Goal: Transaction & Acquisition: Purchase product/service

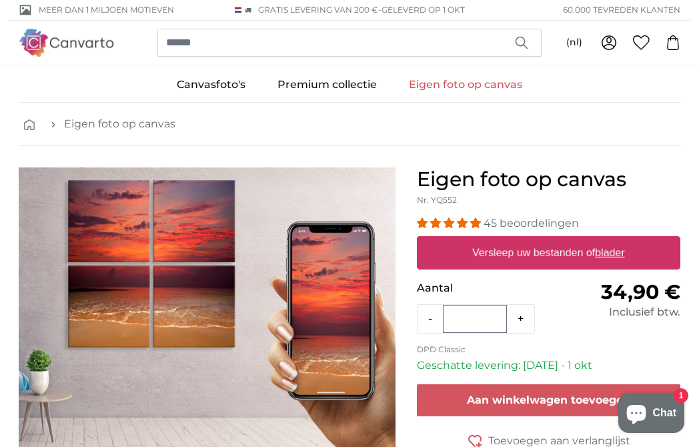
click at [99, 123] on link "Eigen foto op canvas" at bounding box center [119, 124] width 111 height 16
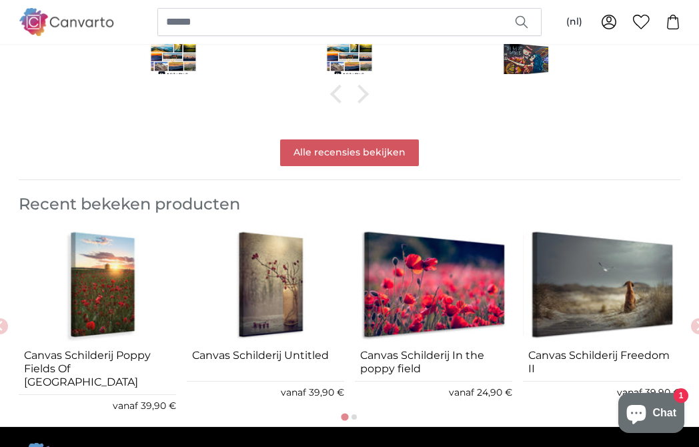
scroll to position [1456, 0]
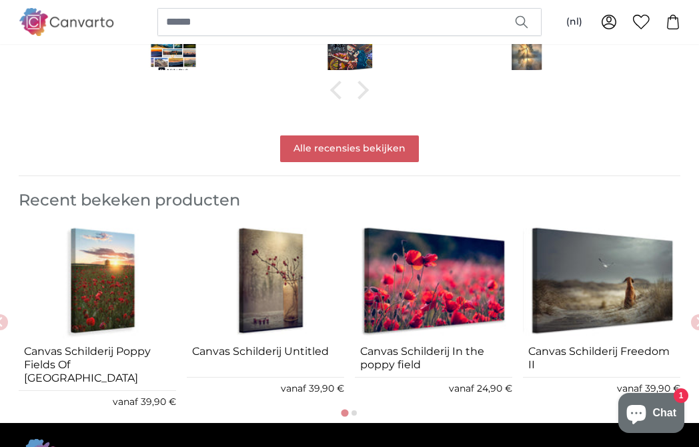
click at [484, 287] on img "3 of 7" at bounding box center [433, 280] width 157 height 118
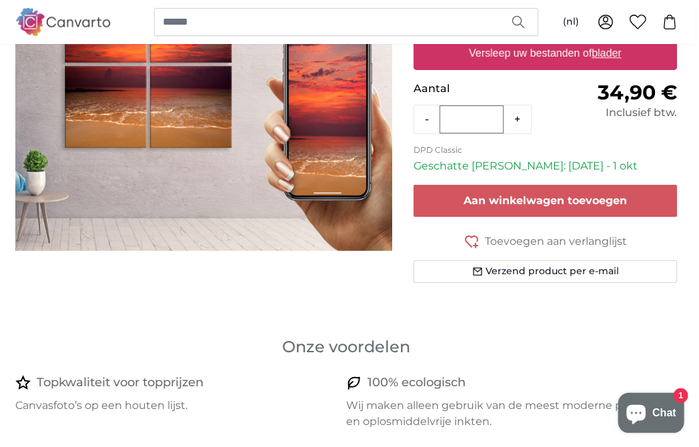
scroll to position [200, 5]
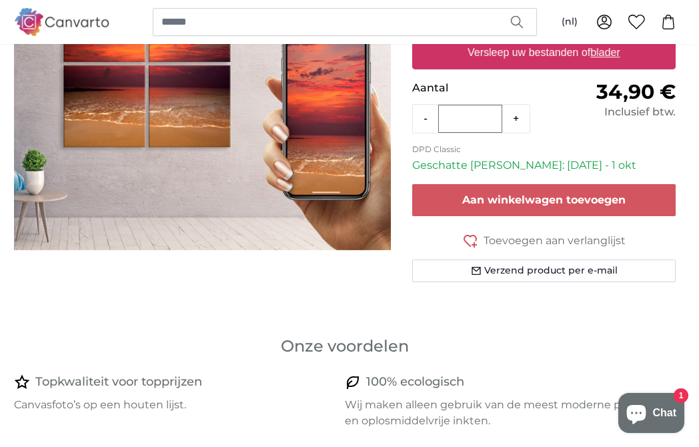
click at [497, 312] on div "Eigen foto op canvas Nr. YQ552 45 beoordelingen Formaat 40 x 30 cm 34,90 € 60 x…" at bounding box center [543, 140] width 285 height 347
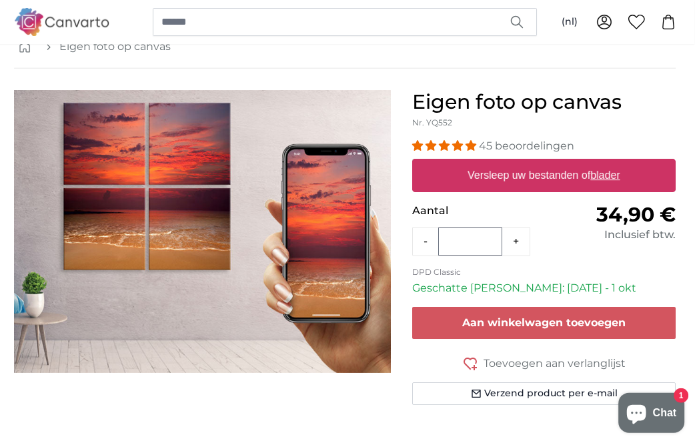
scroll to position [75, 5]
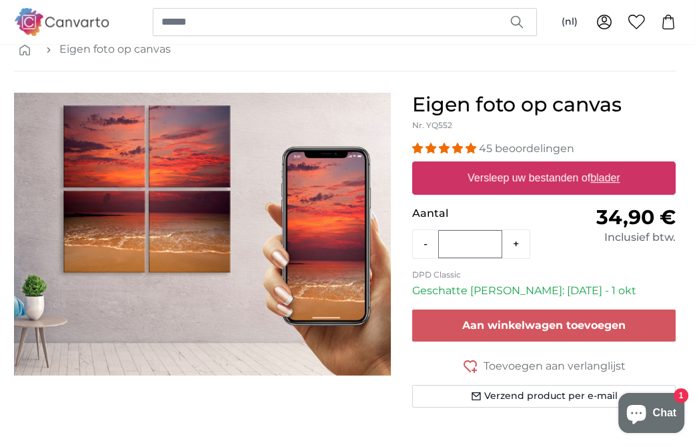
click at [565, 178] on label "Versleep uw bestanden of blader" at bounding box center [543, 178] width 163 height 27
click at [565, 165] on input "Versleep uw bestanden of blader" at bounding box center [543, 163] width 263 height 4
type input "**********"
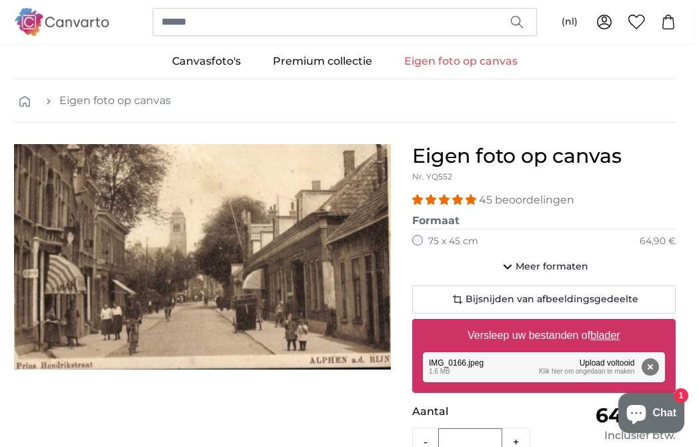
scroll to position [25, 5]
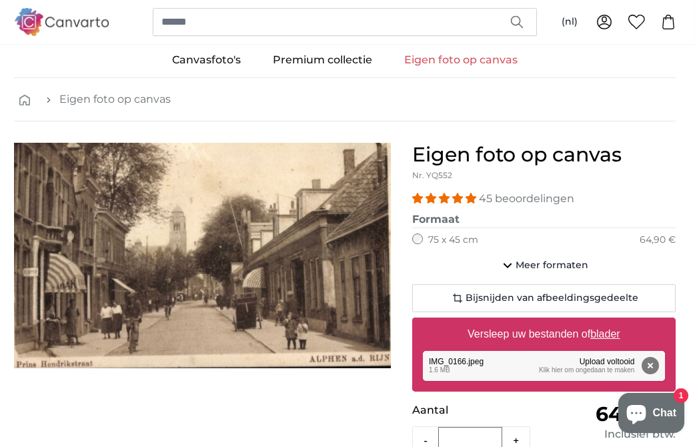
click at [543, 268] on span "Meer formaten" at bounding box center [551, 265] width 73 height 13
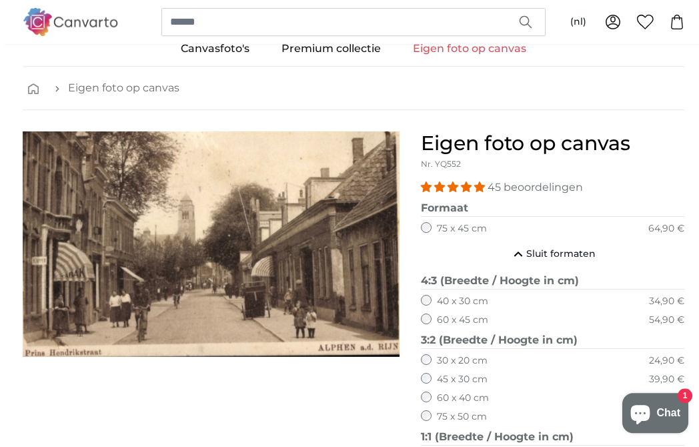
scroll to position [38, 5]
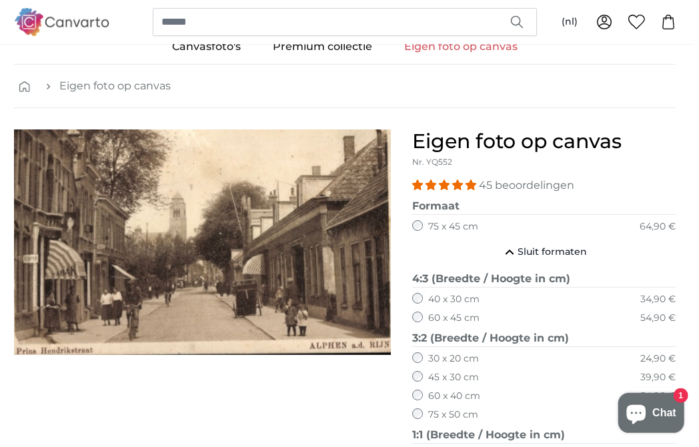
click at [91, 285] on img "1 of 1" at bounding box center [202, 241] width 377 height 225
click at [105, 294] on img "1 of 1" at bounding box center [202, 241] width 377 height 225
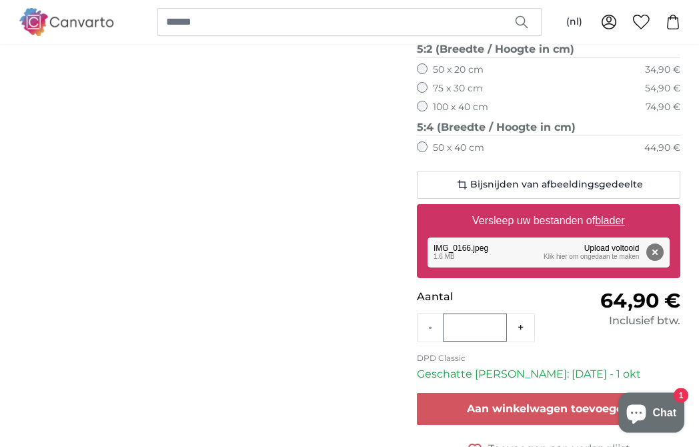
scroll to position [658, 0]
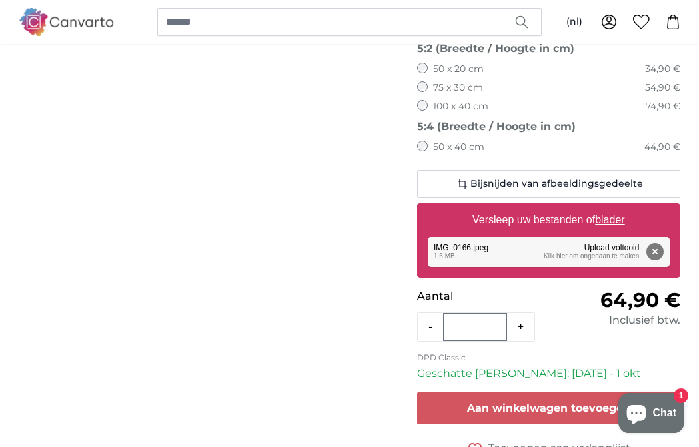
click at [659, 243] on button "Verwijderen" at bounding box center [654, 251] width 17 height 17
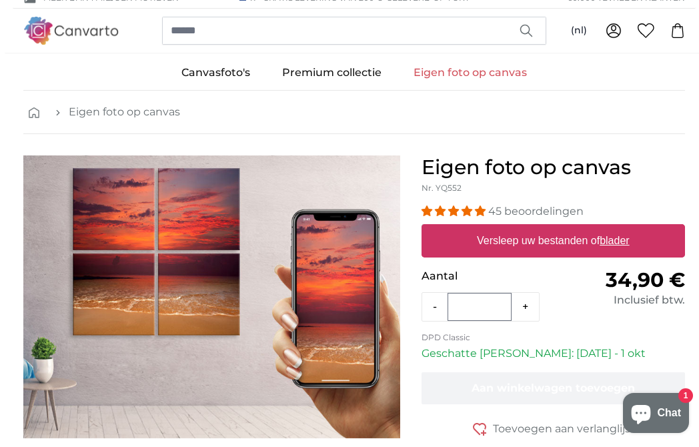
scroll to position [15, 1]
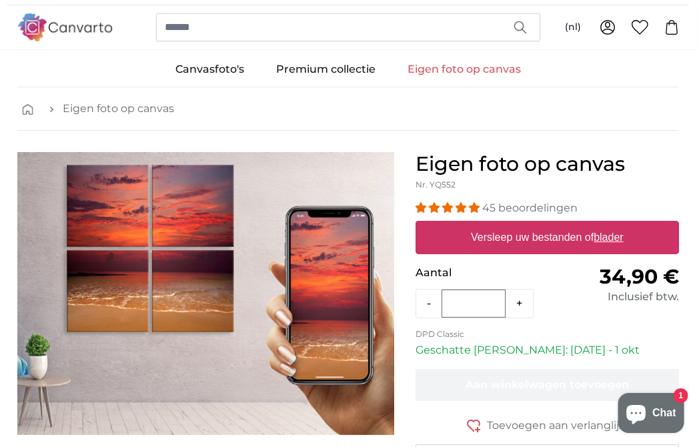
click at [610, 241] on u "blader" at bounding box center [607, 236] width 29 height 11
click at [610, 225] on input "Versleep uw bestanden of blader" at bounding box center [546, 223] width 263 height 4
type input "**********"
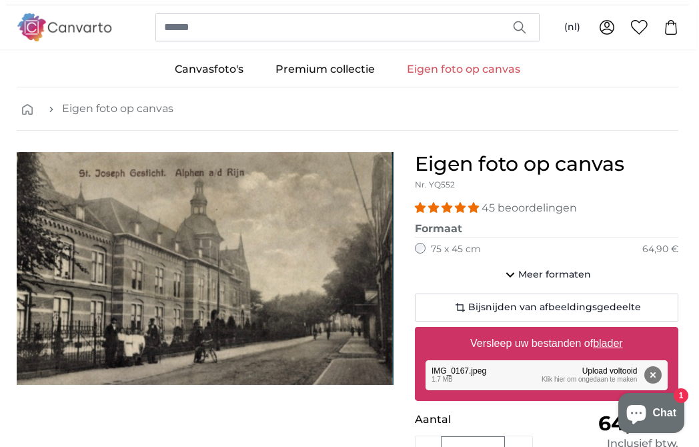
click at [661, 379] on button "Verwijderen" at bounding box center [652, 374] width 17 height 17
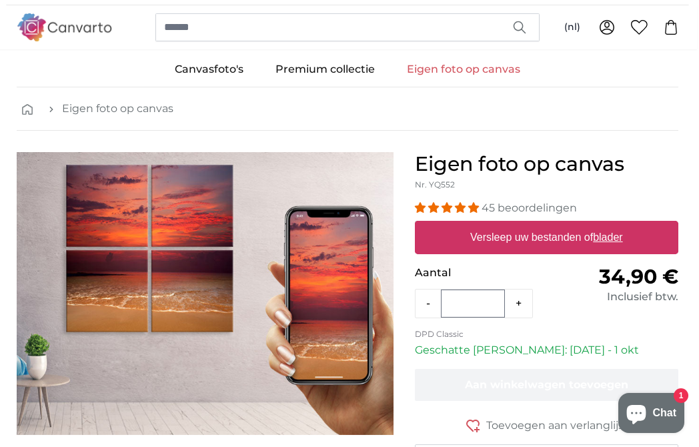
click at [589, 239] on label "Versleep uw bestanden of blader" at bounding box center [546, 237] width 163 height 27
click at [589, 225] on input "Versleep uw bestanden of blader" at bounding box center [546, 223] width 263 height 4
type input "**********"
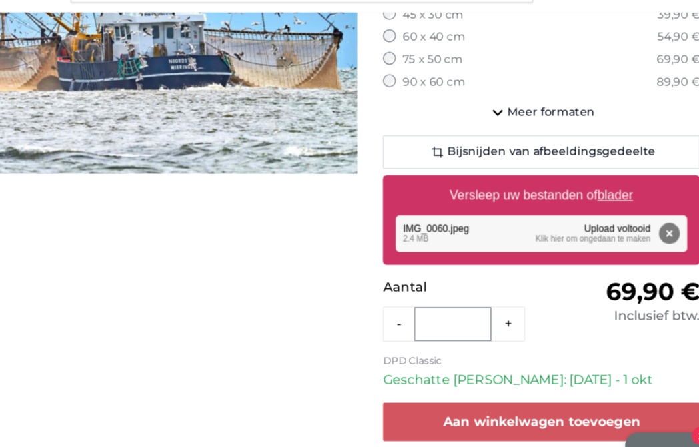
scroll to position [237, 8]
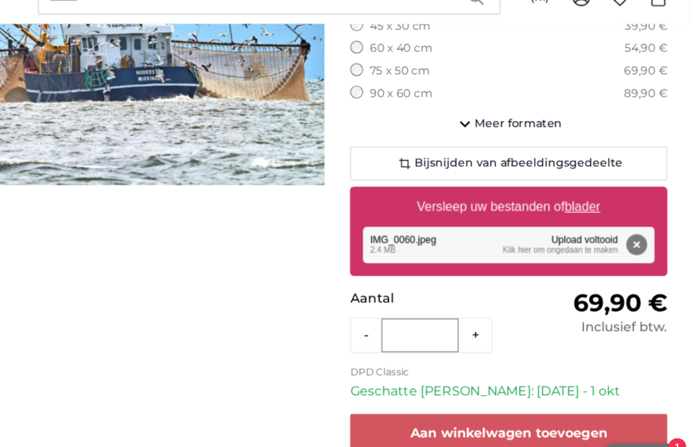
click at [638, 219] on button "Verwijderen" at bounding box center [646, 227] width 17 height 17
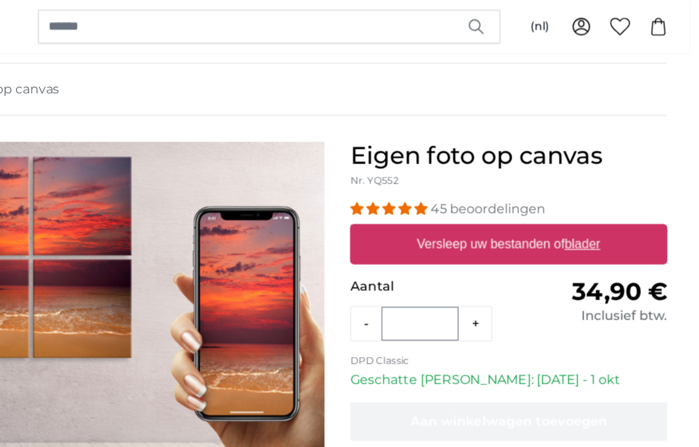
scroll to position [49, 8]
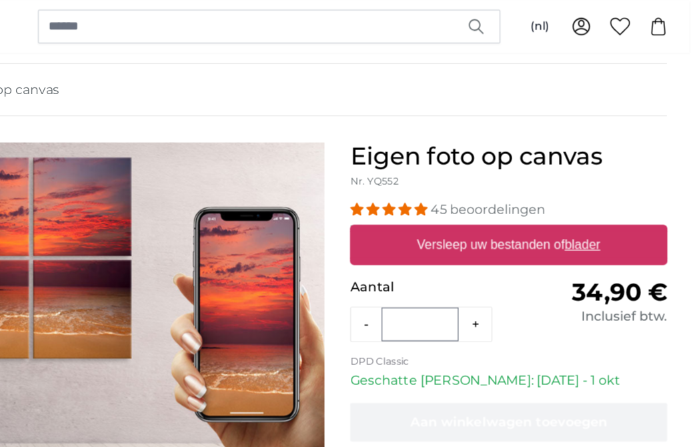
click at [587, 207] on u "blader" at bounding box center [601, 202] width 29 height 11
click at [485, 191] on input "Versleep uw bestanden of blader" at bounding box center [540, 189] width 263 height 4
type input "**********"
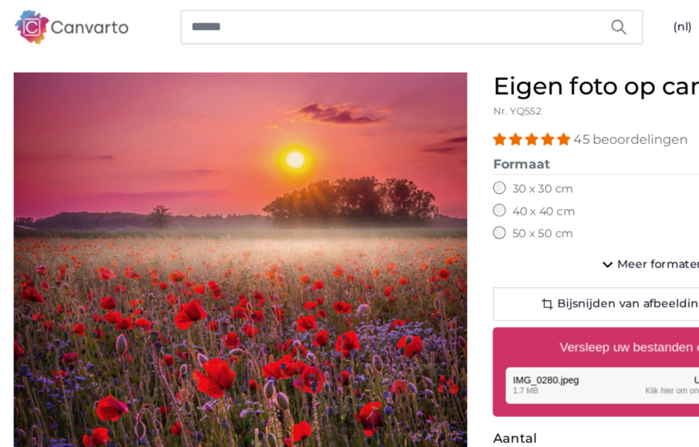
scroll to position [105, 7]
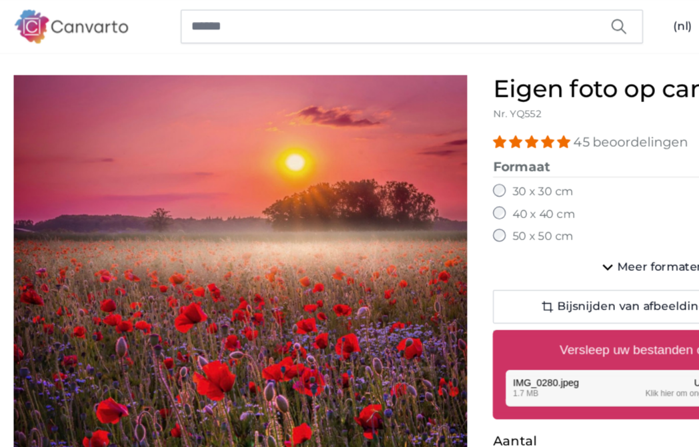
click at [530, 221] on span "Meer formaten" at bounding box center [549, 221] width 73 height 13
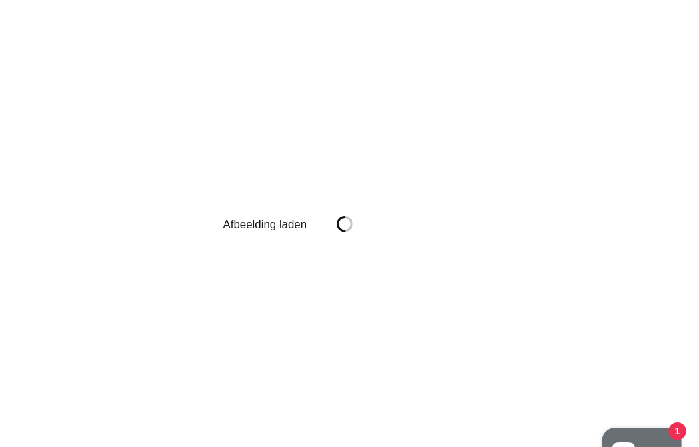
scroll to position [45, 0]
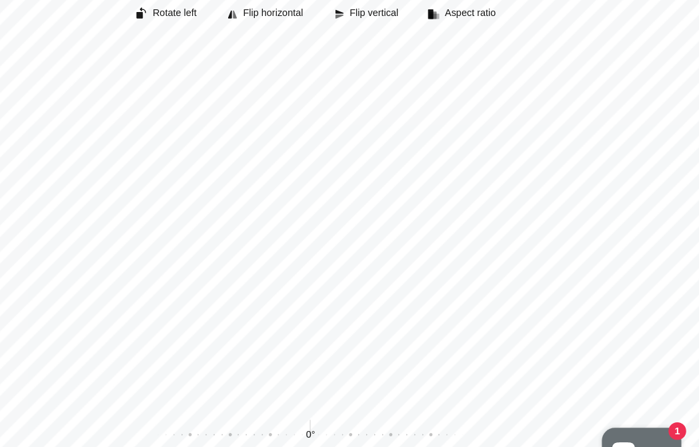
click at [234, 296] on div "Pintura" at bounding box center [376, 219] width 624 height 300
click at [383, 417] on button "Zoom" at bounding box center [401, 426] width 37 height 19
click at [300, 40] on button "Flip horizontal" at bounding box center [339, 49] width 78 height 19
click at [245, 44] on span "Rotate left" at bounding box center [263, 48] width 37 height 9
click at [320, 44] on span "Flip horizontal" at bounding box center [345, 48] width 50 height 9
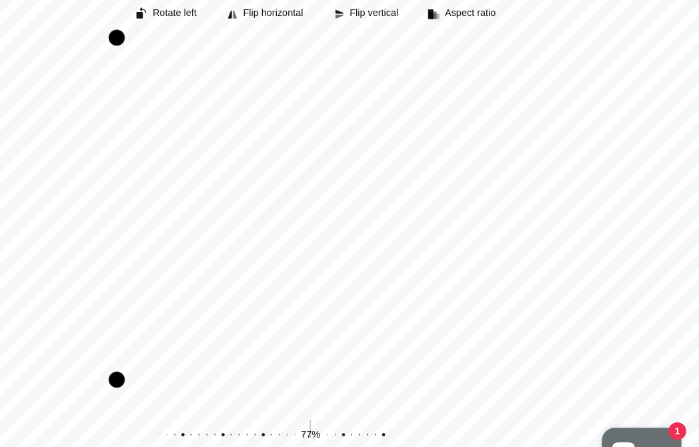
click at [409, 44] on span "Flip vertical" at bounding box center [429, 48] width 41 height 9
click at [147, 73] on div "Pintura" at bounding box center [376, 219] width 624 height 300
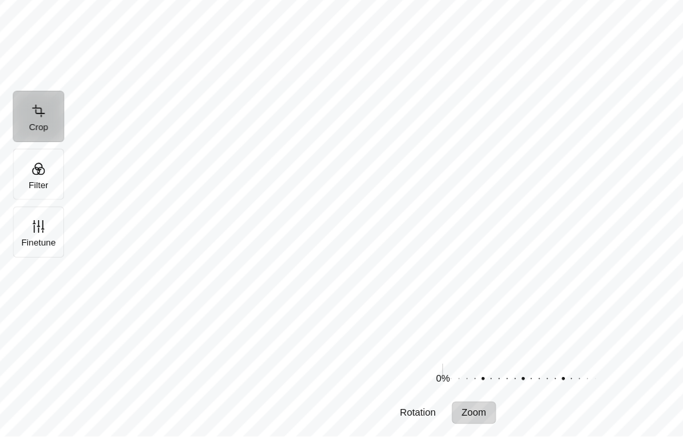
click at [399, 413] on span "Zoom" at bounding box center [393, 417] width 21 height 8
click at [30, 197] on button "Filter" at bounding box center [32, 218] width 43 height 43
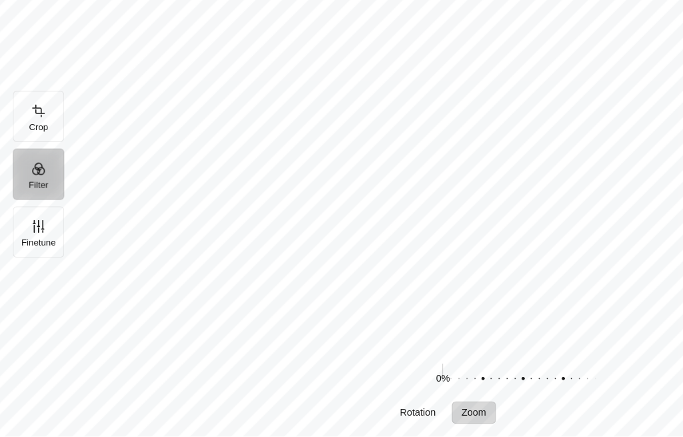
click at [35, 245] on button "Finetune" at bounding box center [32, 266] width 43 height 43
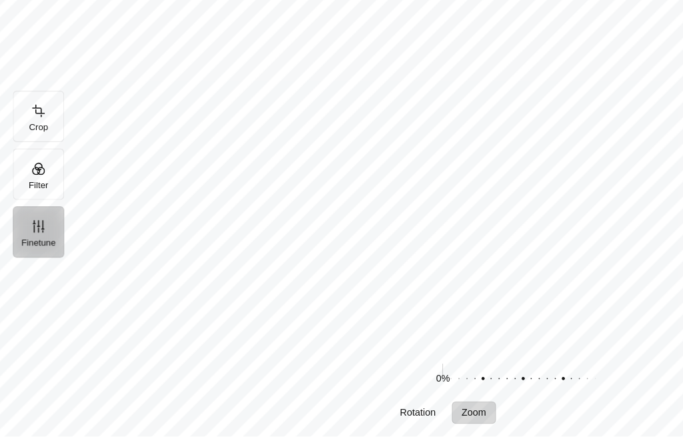
click at [22, 149] on button "Crop" at bounding box center [32, 170] width 43 height 43
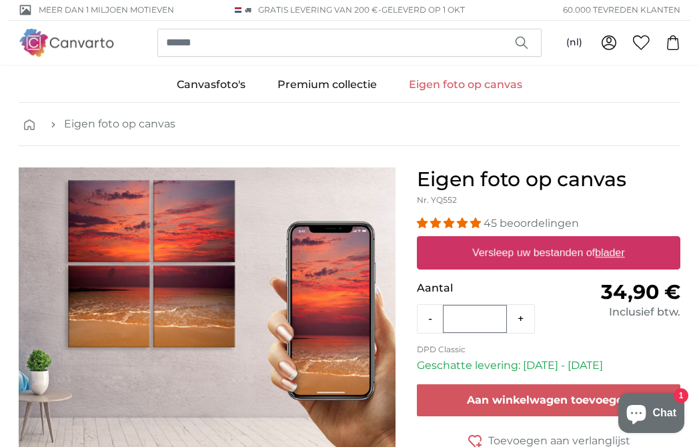
click at [613, 257] on u "blader" at bounding box center [609, 252] width 29 height 11
click at [613, 240] on input "Versleep uw bestanden of blader" at bounding box center [548, 238] width 263 height 4
type input "**********"
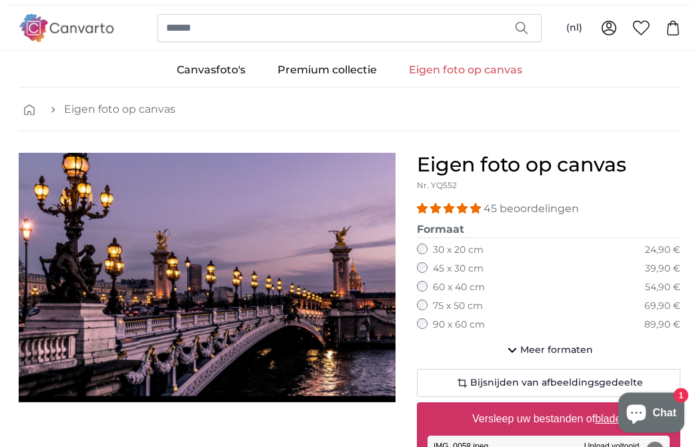
scroll to position [15, 0]
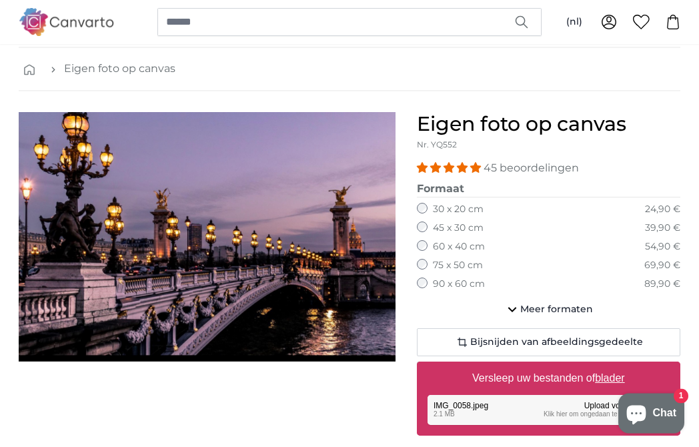
scroll to position [55, 0]
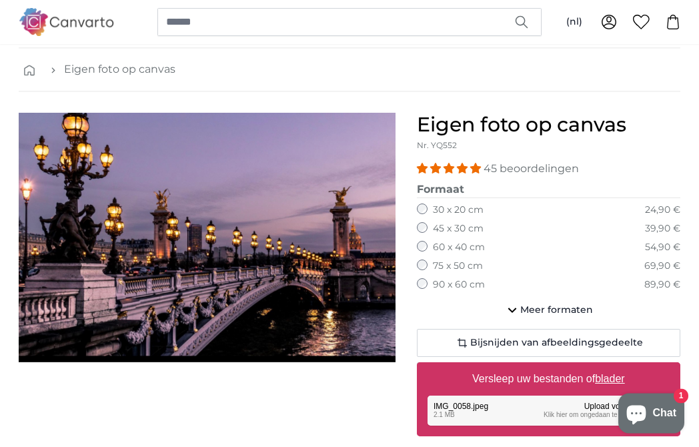
click at [336, 297] on img "1 of 1" at bounding box center [207, 237] width 377 height 249
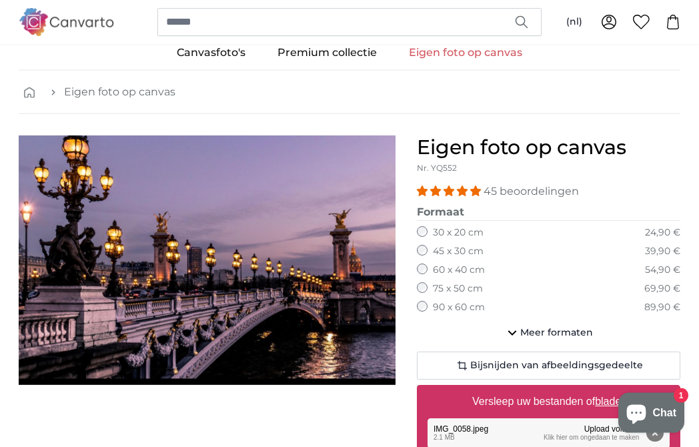
scroll to position [33, 0]
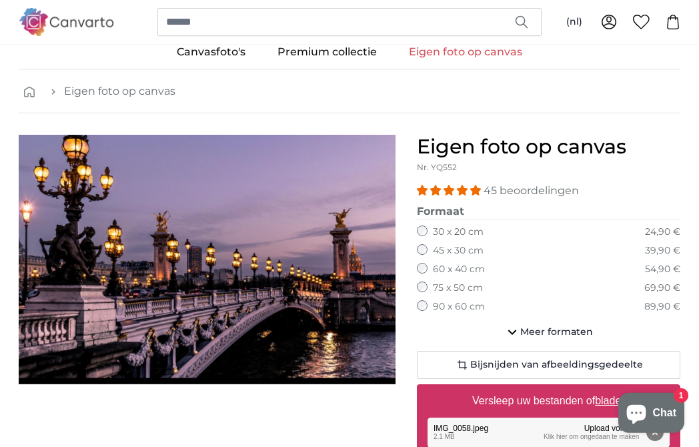
click at [656, 427] on button "Verwijderen" at bounding box center [654, 431] width 17 height 17
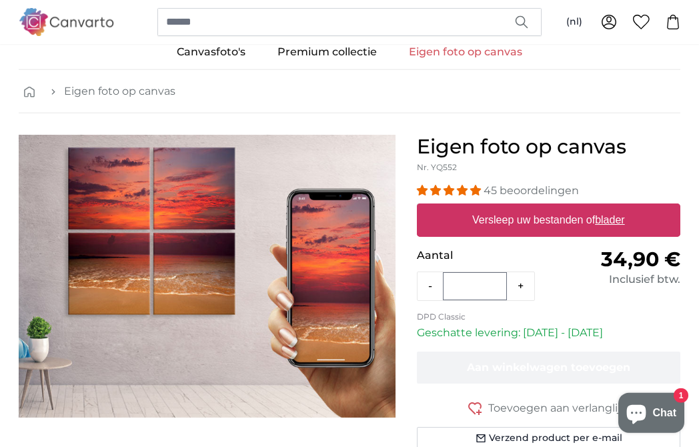
click at [461, 51] on link "Eigen foto op canvas" at bounding box center [465, 52] width 145 height 35
